Goal: Task Accomplishment & Management: Complete application form

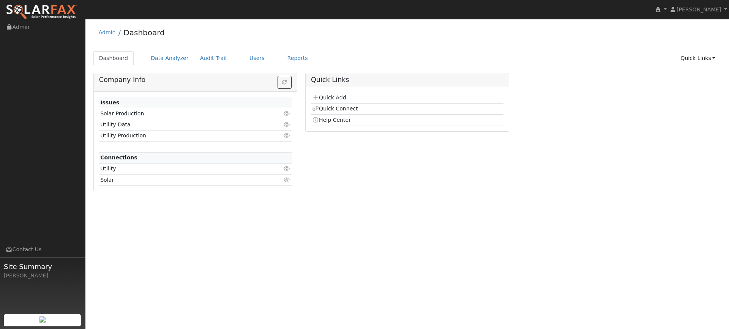
click at [333, 101] on link "Quick Add" at bounding box center [329, 97] width 34 height 6
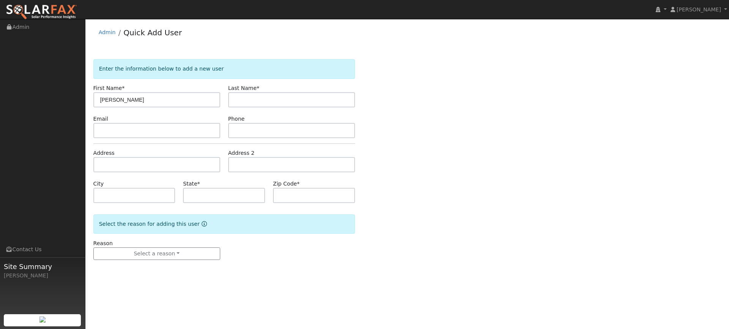
type input "Chris"
type input "Onisko"
click at [119, 127] on input "text" at bounding box center [156, 130] width 127 height 15
paste input "ckonisko@hotmail.com"
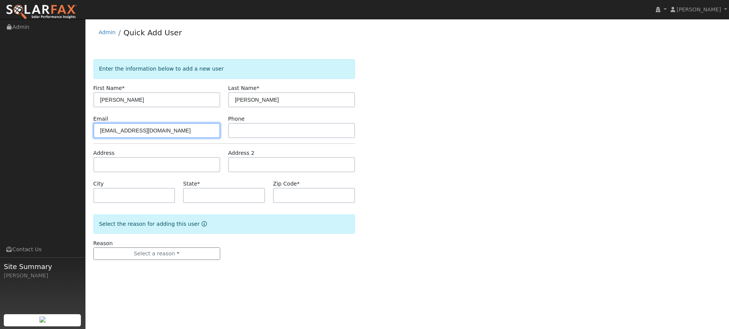
type input "ckonisko@hotmail.com"
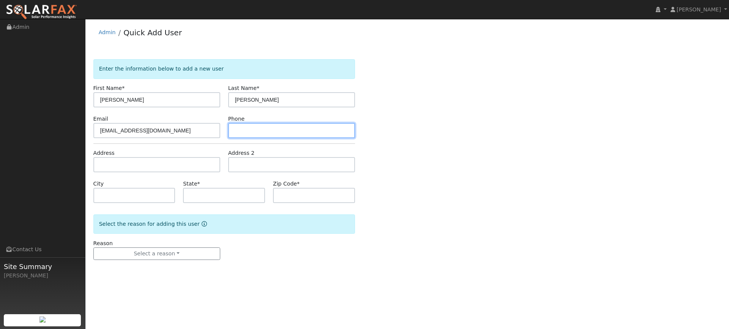
click at [237, 135] on input "text" at bounding box center [291, 130] width 127 height 15
paste input "(707) 718-7152"
type input "(707) 718-7152"
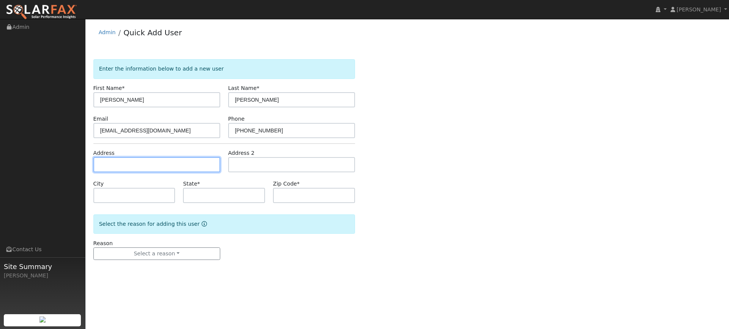
click at [175, 166] on input "text" at bounding box center [156, 164] width 127 height 15
paste input "218 Stonyford Drive"
type input "218 Stonyford Drive"
type input "Vacaville"
type input "CA"
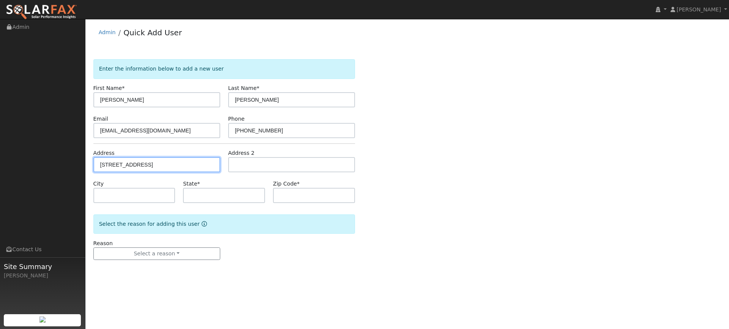
type input "95687"
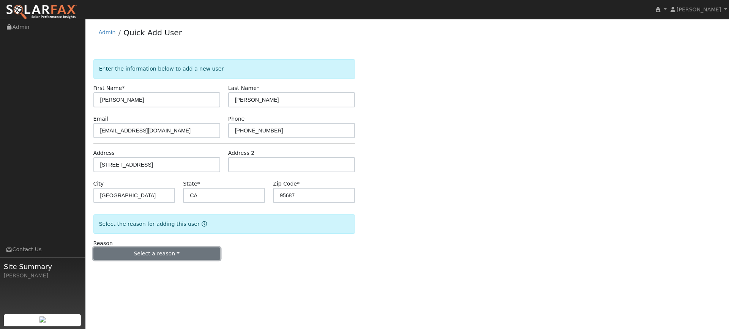
click at [180, 249] on button "Select a reason" at bounding box center [156, 253] width 127 height 13
click at [154, 271] on link "New lead" at bounding box center [136, 269] width 84 height 11
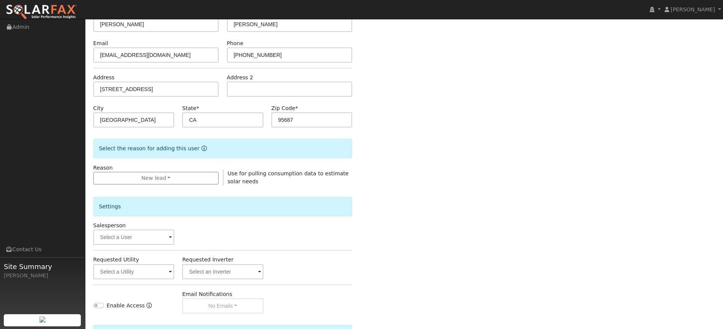
scroll to position [76, 0]
click at [164, 244] on input "text" at bounding box center [133, 236] width 81 height 15
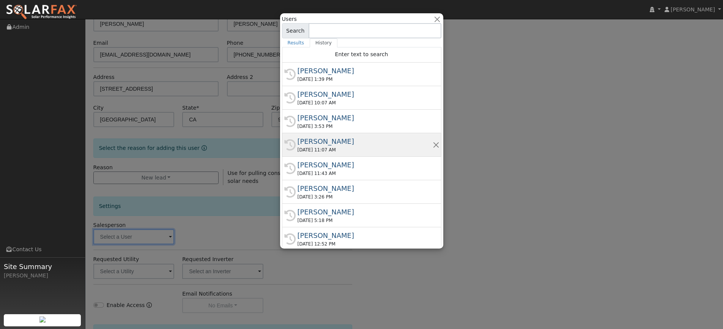
click at [329, 145] on div "Paul Barber" at bounding box center [364, 141] width 135 height 10
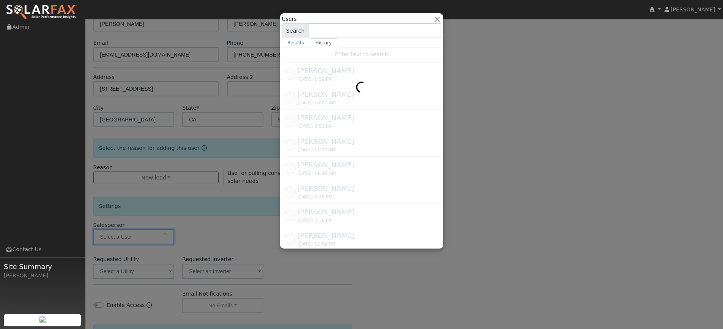
type input "Paul Barber"
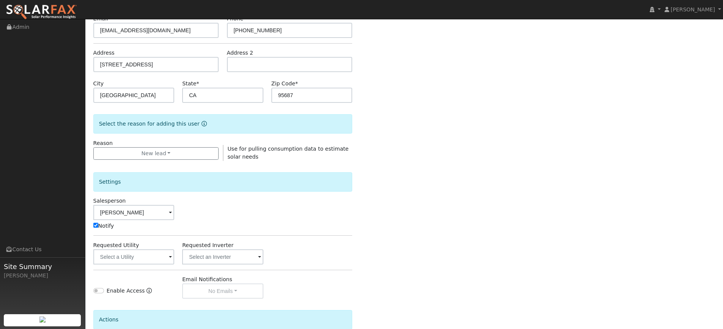
scroll to position [114, 0]
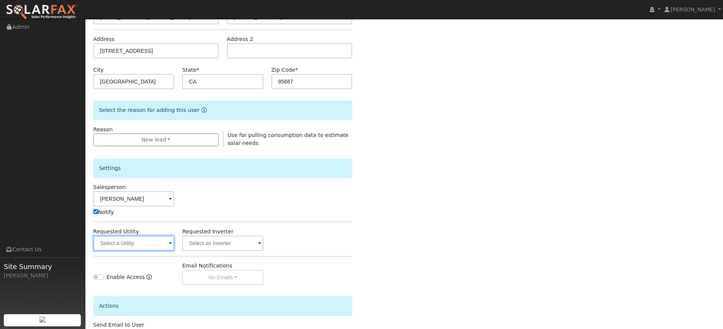
click at [151, 240] on input "text" at bounding box center [133, 243] width 81 height 15
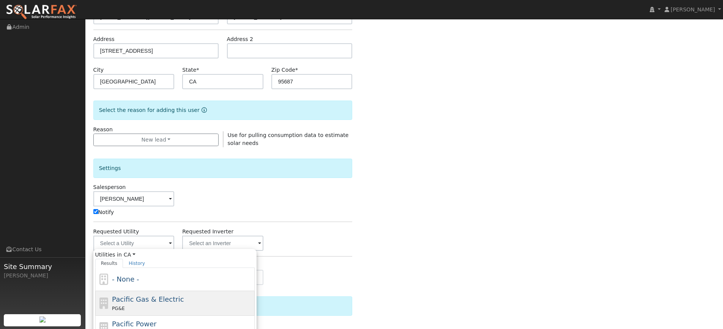
click at [189, 310] on div "PG&E" at bounding box center [182, 308] width 141 height 8
type input "Pacific Gas & Electric"
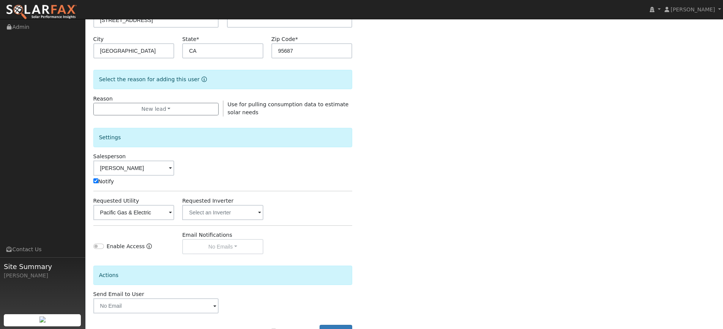
scroll to position [172, 0]
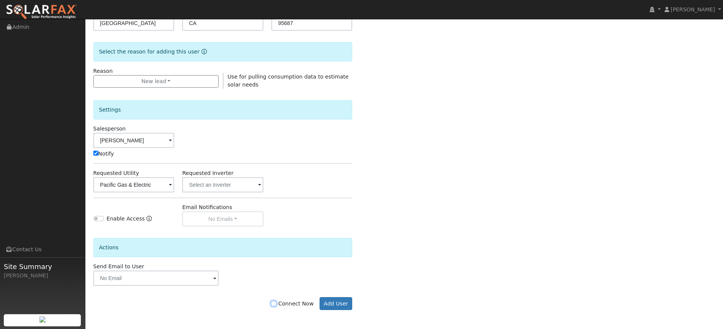
click at [276, 305] on input "Connect Now" at bounding box center [273, 303] width 5 height 5
checkbox input "true"
click at [345, 303] on button "Add User" at bounding box center [335, 303] width 33 height 13
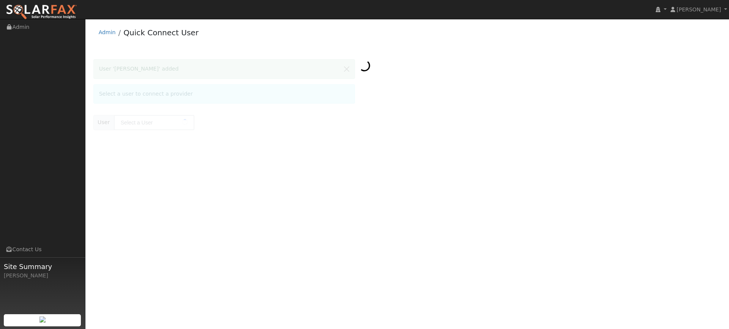
type input "[PERSON_NAME]"
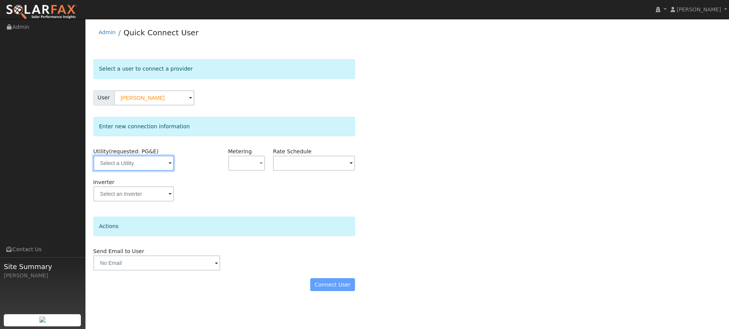
click at [156, 169] on input "text" at bounding box center [133, 163] width 80 height 15
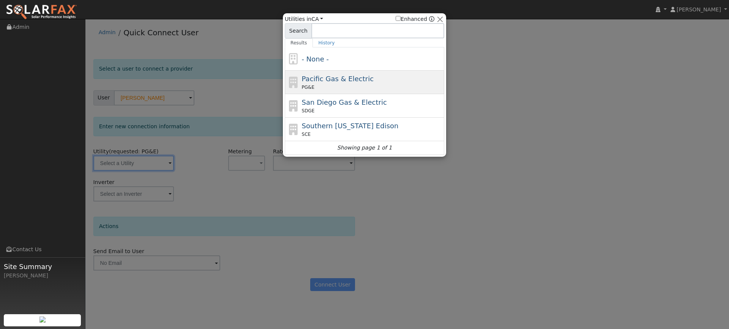
click at [319, 87] on div "PG&E" at bounding box center [372, 87] width 141 height 7
type input "PG&E"
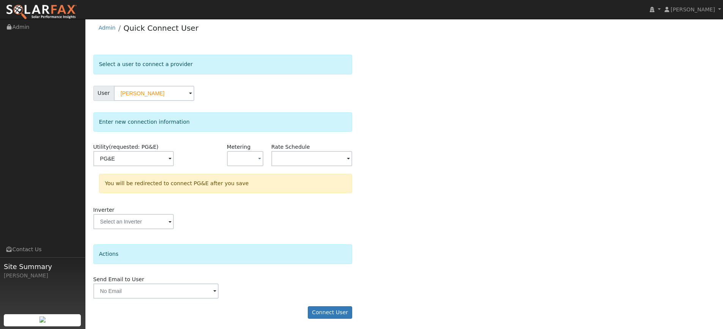
scroll to position [6, 0]
click at [332, 308] on button "Connect User" at bounding box center [330, 311] width 45 height 13
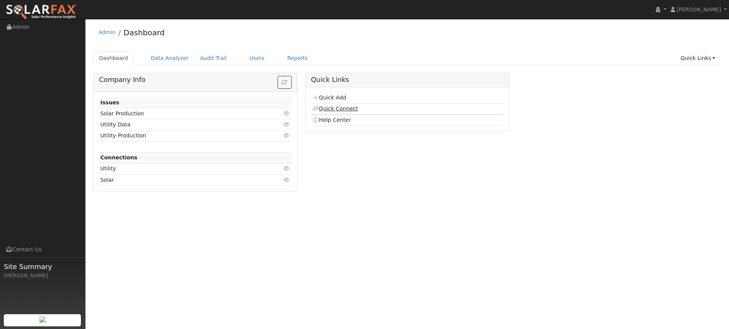
click at [337, 111] on link "Quick Connect" at bounding box center [335, 108] width 46 height 6
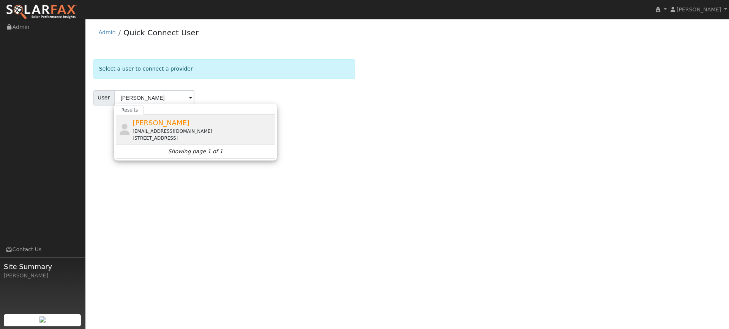
click at [212, 137] on div "[STREET_ADDRESS]" at bounding box center [202, 138] width 141 height 7
type input "[PERSON_NAME]"
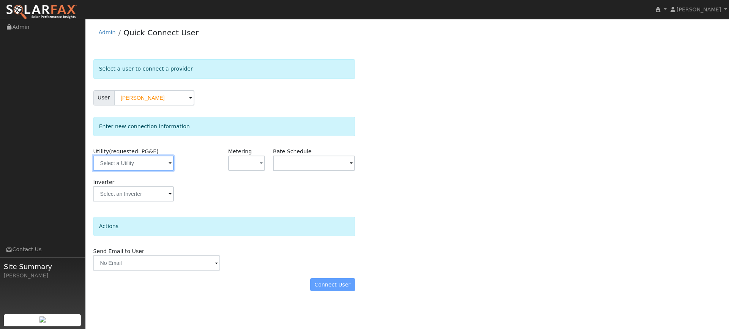
click at [161, 162] on input "text" at bounding box center [133, 163] width 80 height 15
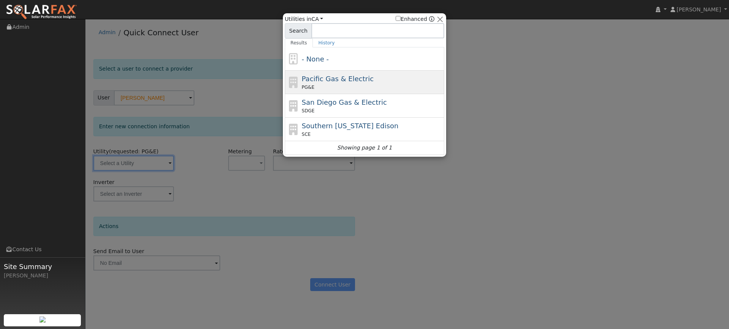
click at [316, 90] on div "PG&E" at bounding box center [372, 87] width 141 height 7
type input "PG&E"
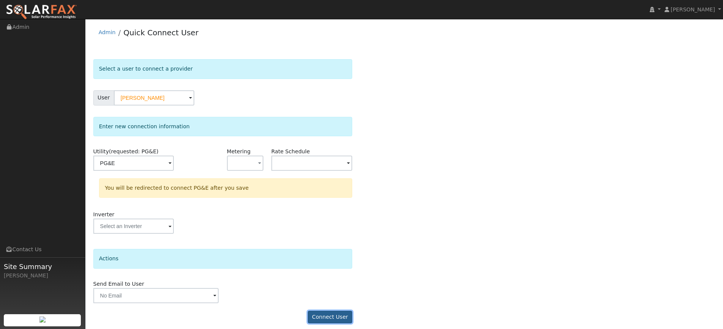
click at [333, 322] on button "Connect User" at bounding box center [330, 317] width 45 height 13
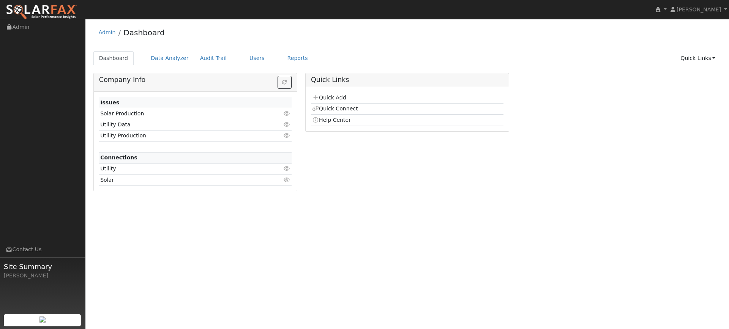
click at [348, 110] on link "Quick Connect" at bounding box center [335, 108] width 46 height 6
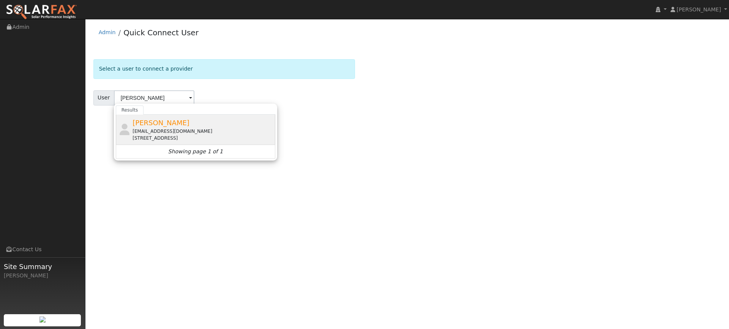
click at [188, 127] on div "[PERSON_NAME] [EMAIL_ADDRESS][DOMAIN_NAME] [STREET_ADDRESS]" at bounding box center [202, 130] width 141 height 24
type input "[PERSON_NAME]"
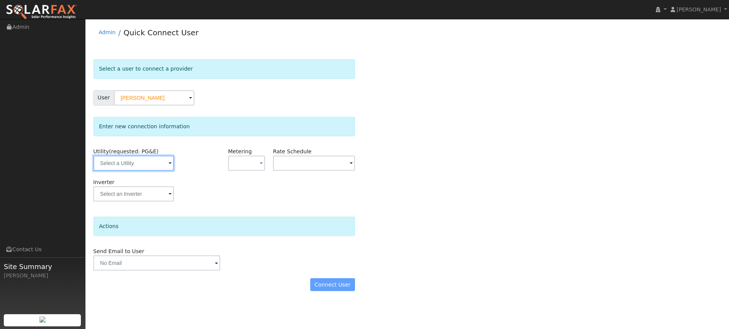
click at [166, 163] on input "text" at bounding box center [133, 163] width 80 height 15
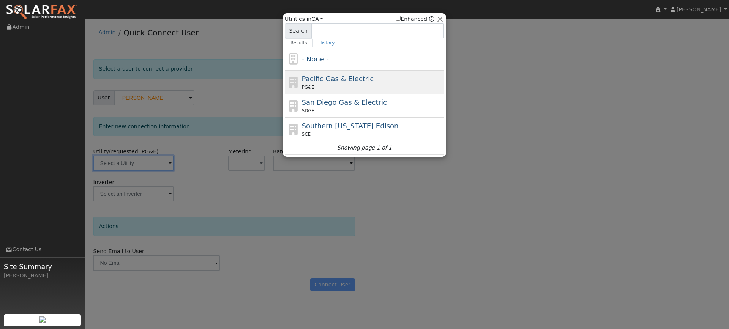
click at [317, 89] on div "PG&E" at bounding box center [372, 87] width 141 height 7
type input "PG&E"
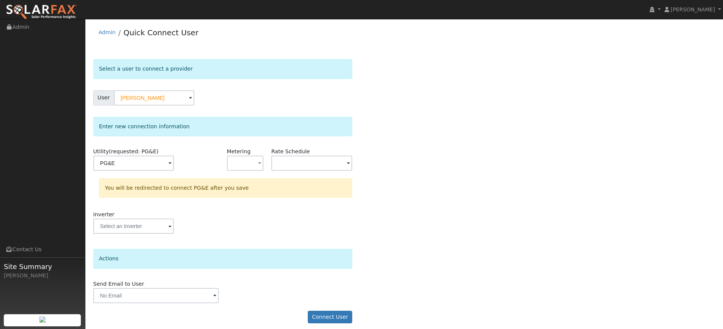
scroll to position [6, 0]
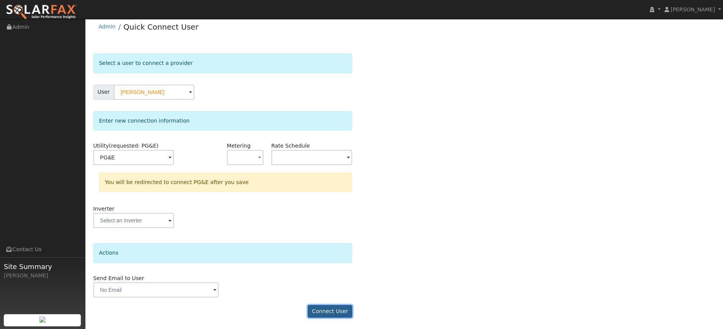
click at [332, 311] on button "Connect User" at bounding box center [330, 311] width 45 height 13
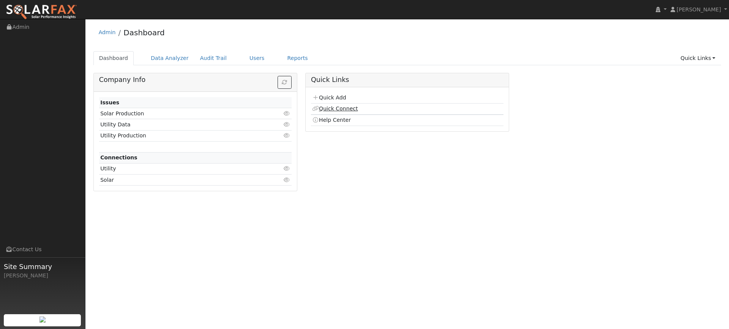
click at [334, 106] on link "Quick Connect" at bounding box center [335, 108] width 46 height 6
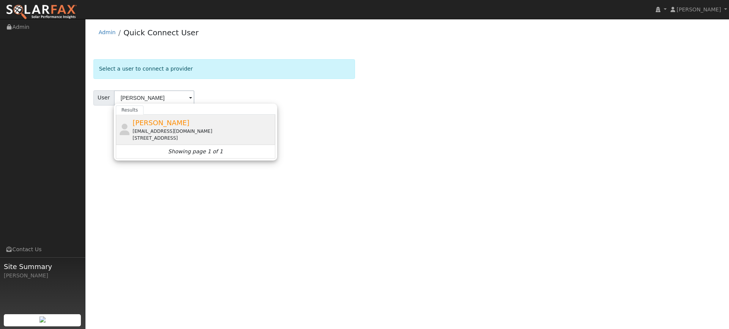
click at [209, 123] on div "[PERSON_NAME] [EMAIL_ADDRESS][DOMAIN_NAME] [STREET_ADDRESS]" at bounding box center [202, 130] width 141 height 24
type input "[PERSON_NAME]"
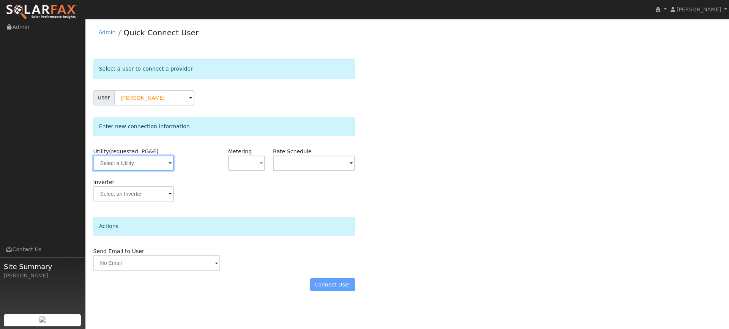
click at [156, 165] on input "text" at bounding box center [133, 163] width 80 height 15
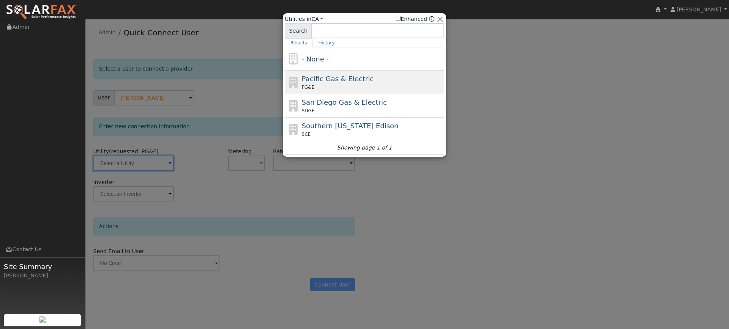
click at [327, 85] on div "PG&E" at bounding box center [372, 87] width 141 height 7
type input "PG&E"
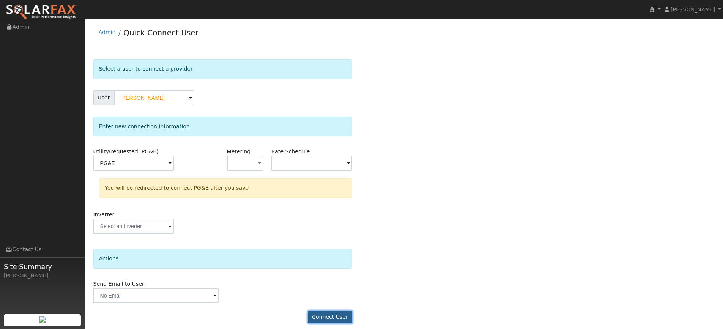
click at [341, 321] on button "Connect User" at bounding box center [330, 317] width 45 height 13
